Goal: Navigation & Orientation: Find specific page/section

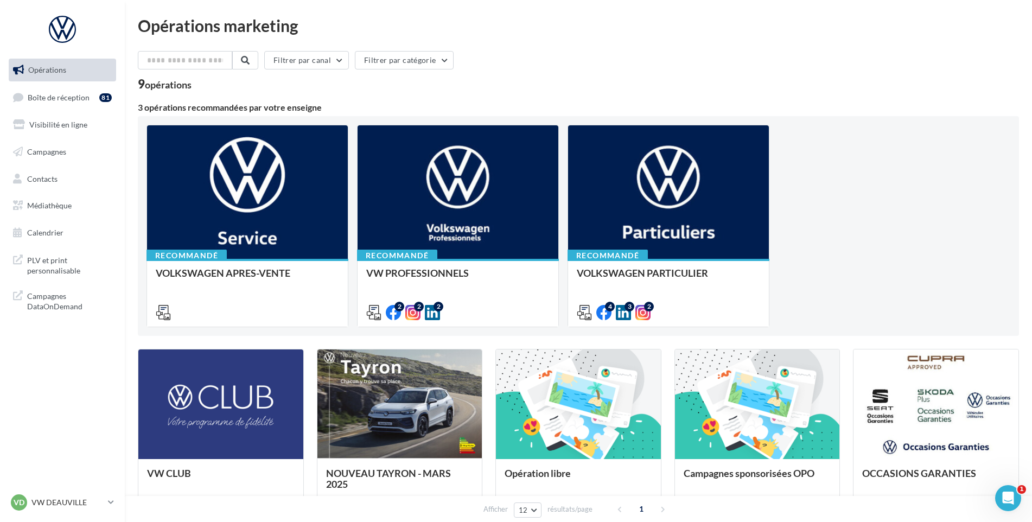
click at [50, 80] on link "Opérations" at bounding box center [63, 70] width 112 height 23
click at [66, 96] on span "Boîte de réception" at bounding box center [59, 96] width 62 height 9
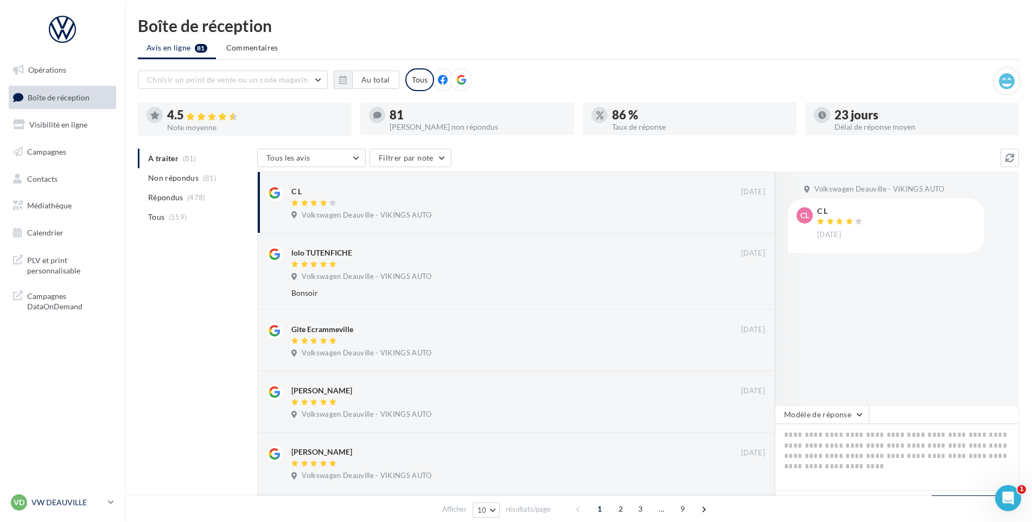
click at [75, 505] on p "VW DEAUVILLE" at bounding box center [67, 502] width 72 height 11
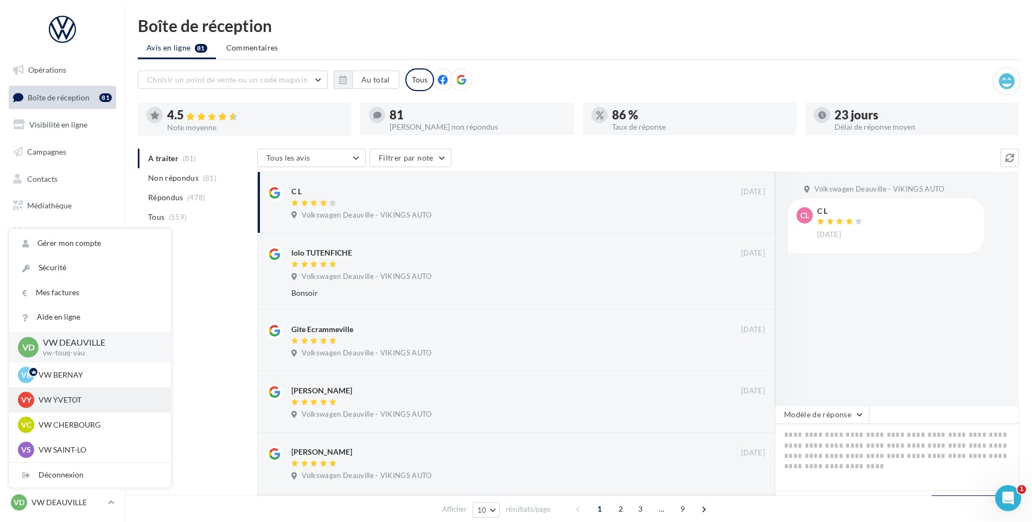
scroll to position [109, 0]
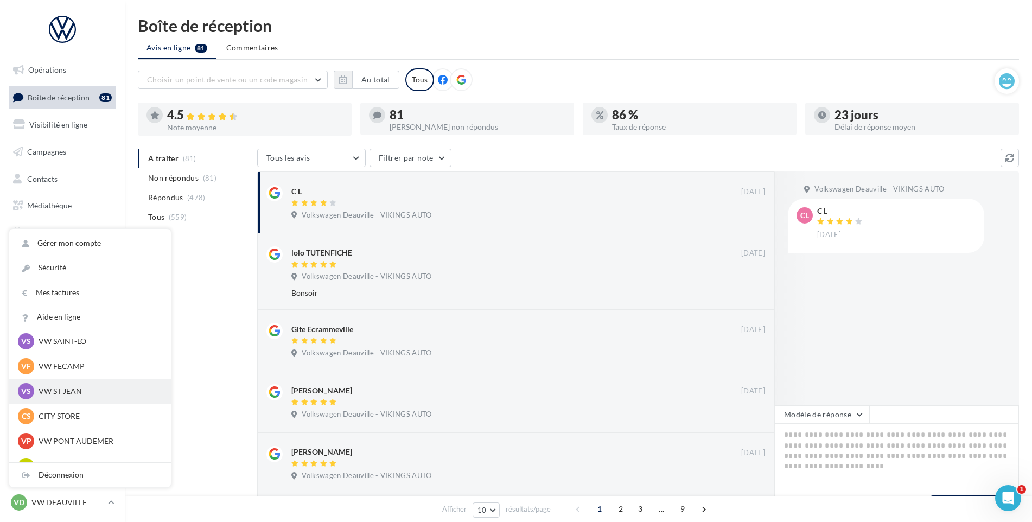
click at [79, 391] on p "VW ST JEAN" at bounding box center [98, 391] width 119 height 11
